Goal: Book appointment/travel/reservation

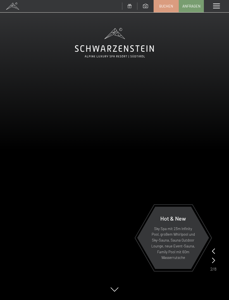
click at [220, 8] on div "Menü" at bounding box center [216, 6] width 25 height 12
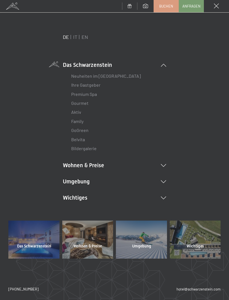
click at [118, 75] on link "Neuheiten im [GEOGRAPHIC_DATA]" at bounding box center [106, 75] width 70 height 5
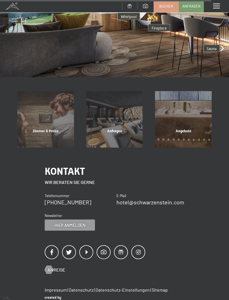
scroll to position [1149, 0]
click at [53, 128] on div "Zimmer & Preise" at bounding box center [45, 137] width 69 height 19
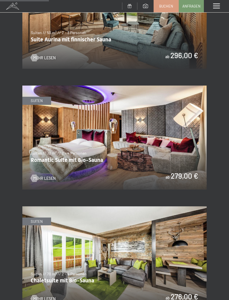
scroll to position [455, 0]
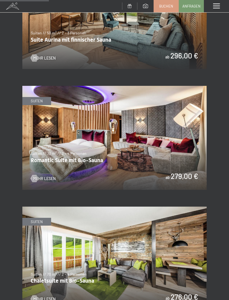
click at [179, 149] on img at bounding box center [114, 138] width 184 height 104
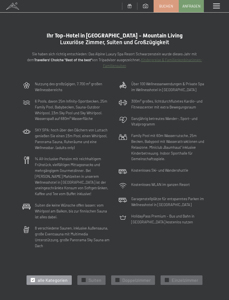
click at [216, 9] on div "Menü" at bounding box center [216, 6] width 25 height 12
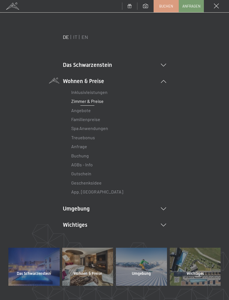
click at [97, 100] on link "Zimmer & Preise" at bounding box center [87, 100] width 32 height 5
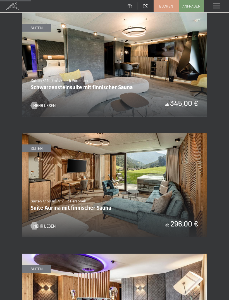
scroll to position [288, 0]
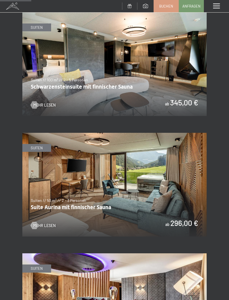
click at [96, 200] on img at bounding box center [114, 185] width 184 height 104
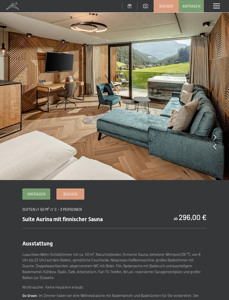
click at [220, 140] on img at bounding box center [114, 90] width 229 height 180
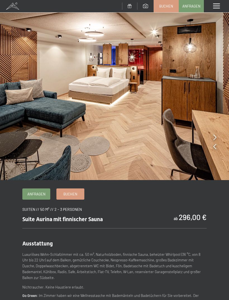
click at [218, 139] on img at bounding box center [114, 90] width 229 height 180
click at [219, 142] on img at bounding box center [114, 90] width 229 height 180
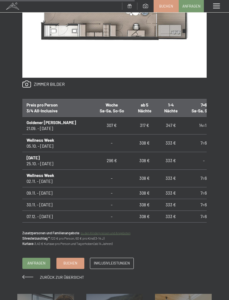
scroll to position [374, 0]
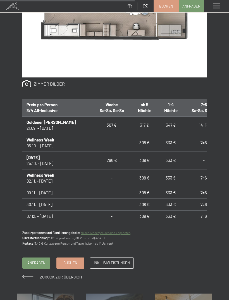
click at [38, 261] on span "Anfragen" at bounding box center [36, 262] width 18 height 5
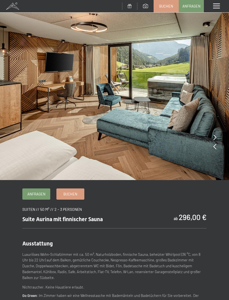
click at [72, 193] on span "Buchen" at bounding box center [70, 193] width 14 height 5
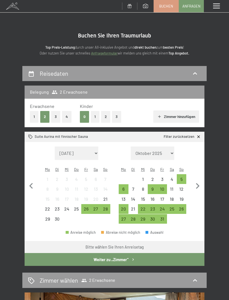
click at [216, 162] on div "Reisedaten Belegung 2 Erwachsene Erwachsene 1 2 3 4 Kinder 0 1 2 3 Zimmer hinzu…" at bounding box center [114, 295] width 229 height 458
click at [145, 207] on div "22" at bounding box center [143, 211] width 9 height 9
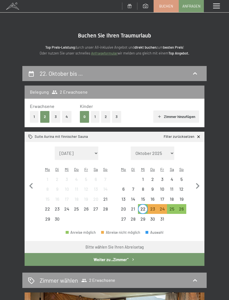
click at [166, 207] on div "24" at bounding box center [162, 211] width 9 height 9
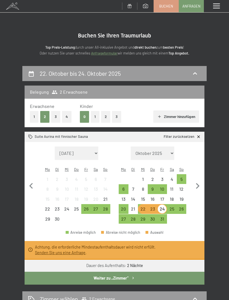
click at [215, 189] on div "22. Oktober bis 24. Oktober 2025 Belegung 2 Erwachsene Erwachsene 1 2 3 4 Kinde…" at bounding box center [114, 239] width 229 height 347
click at [219, 177] on div "22. Oktober bis 24. Oktober 2025 Belegung 2 Erwachsene Erwachsene 1 2 3 4 Kinde…" at bounding box center [114, 239] width 229 height 347
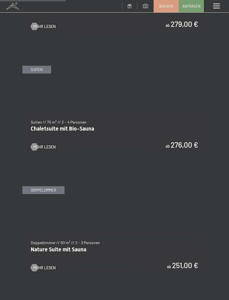
scroll to position [607, 0]
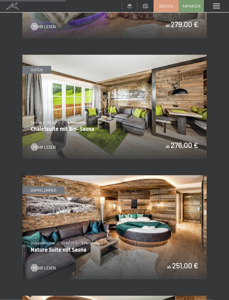
click at [192, 218] on img at bounding box center [114, 227] width 184 height 104
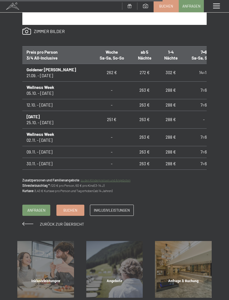
scroll to position [454, 0]
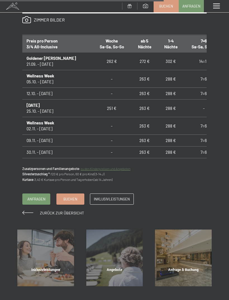
click at [68, 194] on link "Buchen" at bounding box center [70, 199] width 27 height 11
